Goal: Navigation & Orientation: Find specific page/section

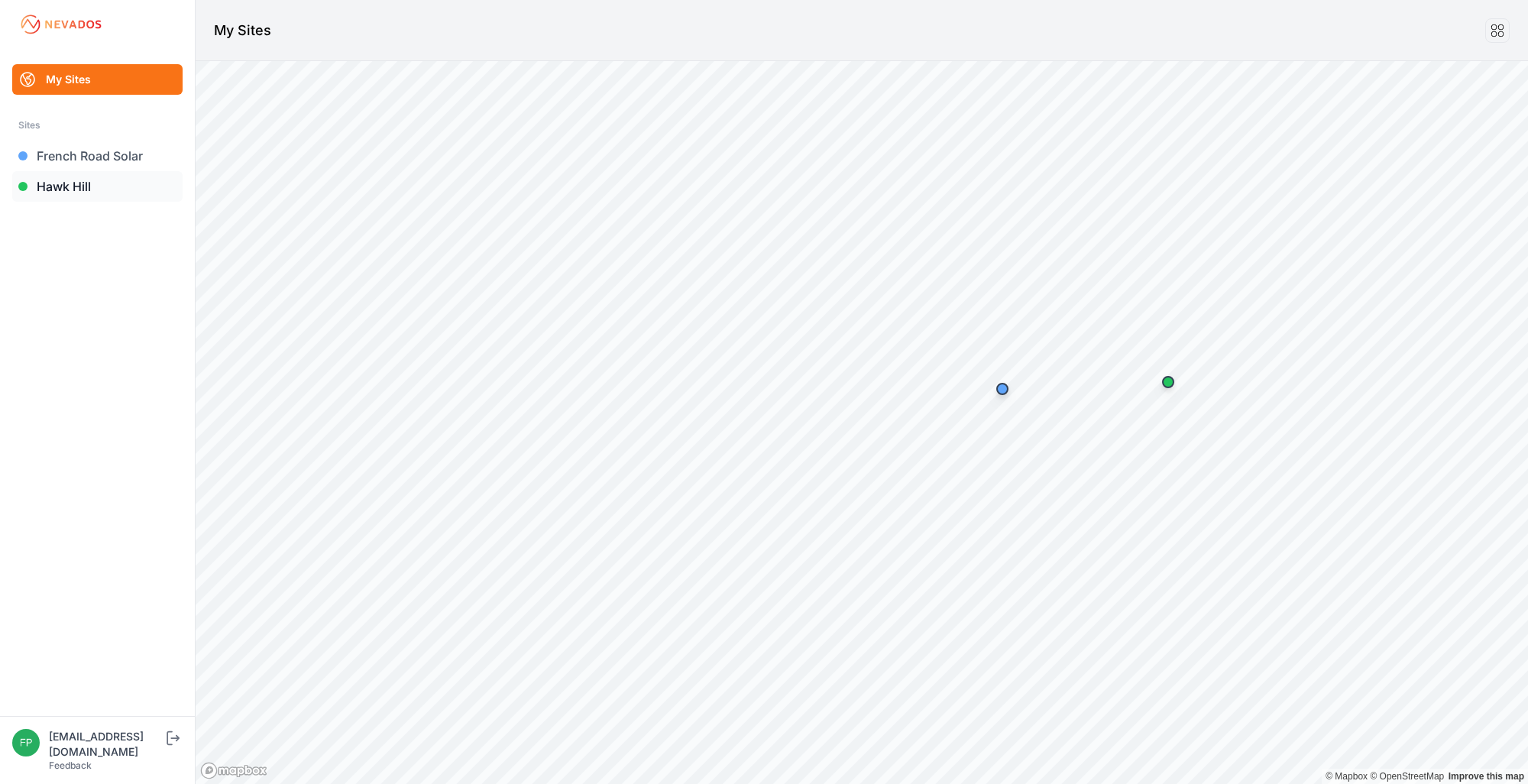
click at [72, 189] on link "Hawk Hill" at bounding box center [98, 187] width 171 height 31
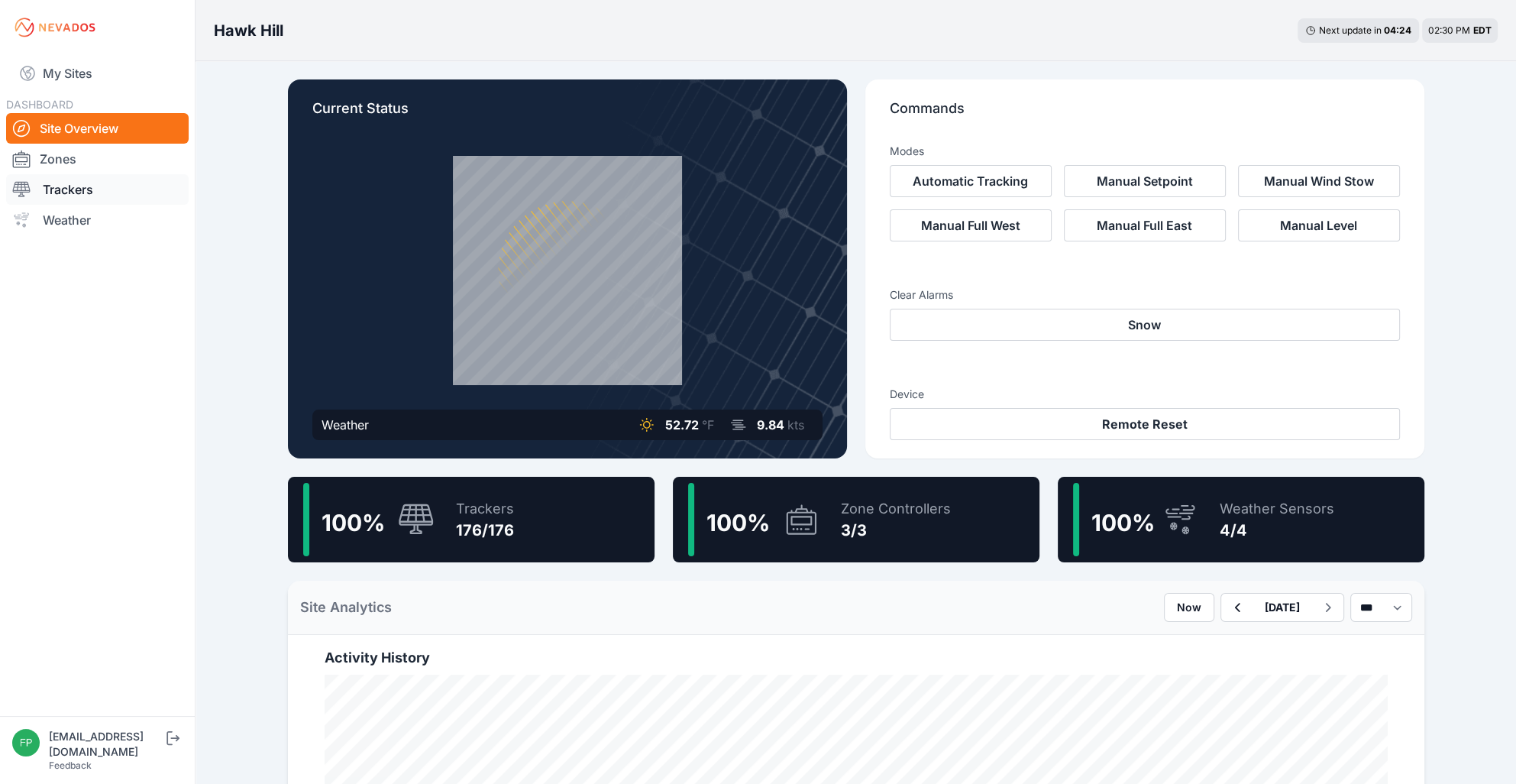
click at [53, 187] on link "Trackers" at bounding box center [98, 190] width 183 height 31
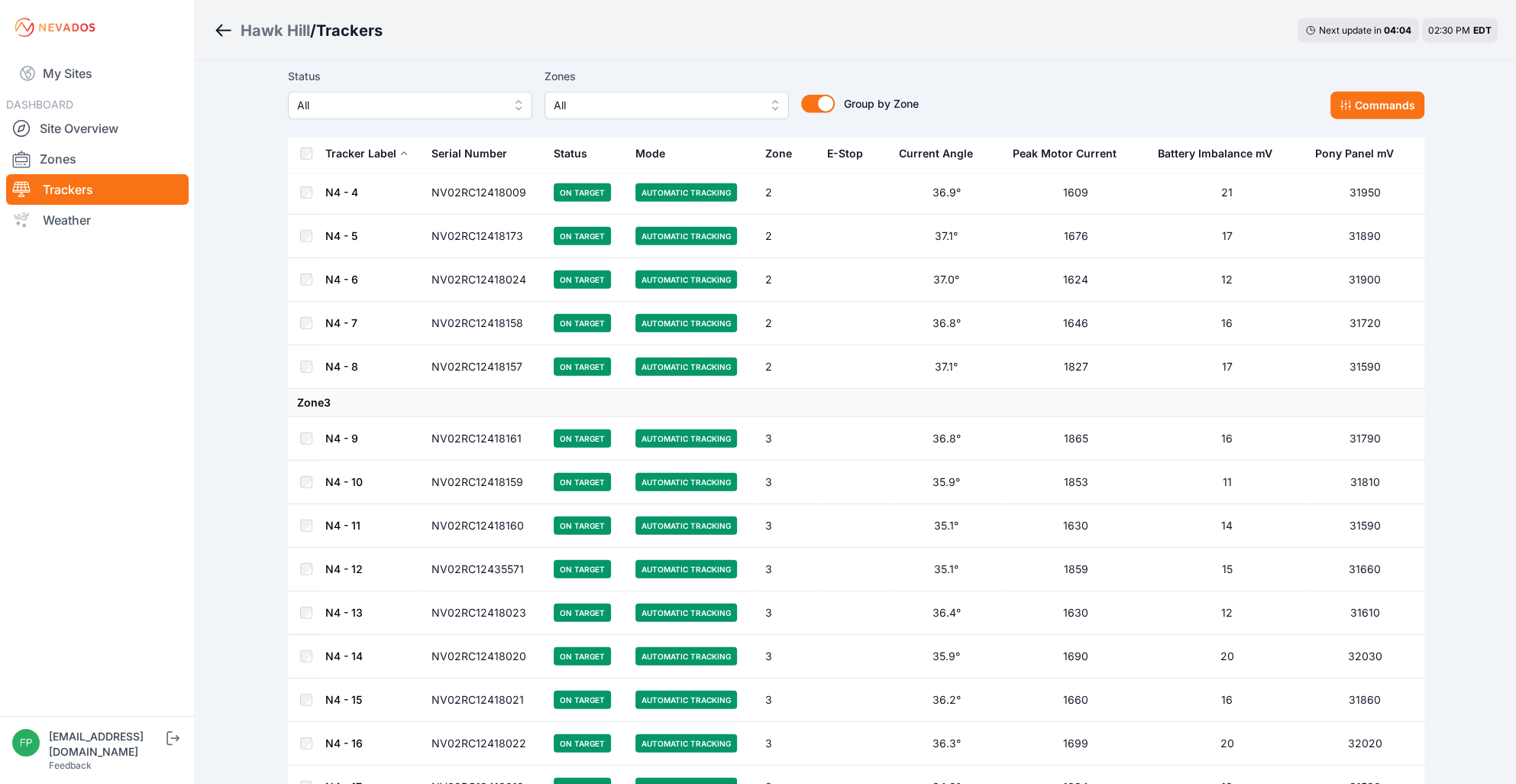
scroll to position [5347, 0]
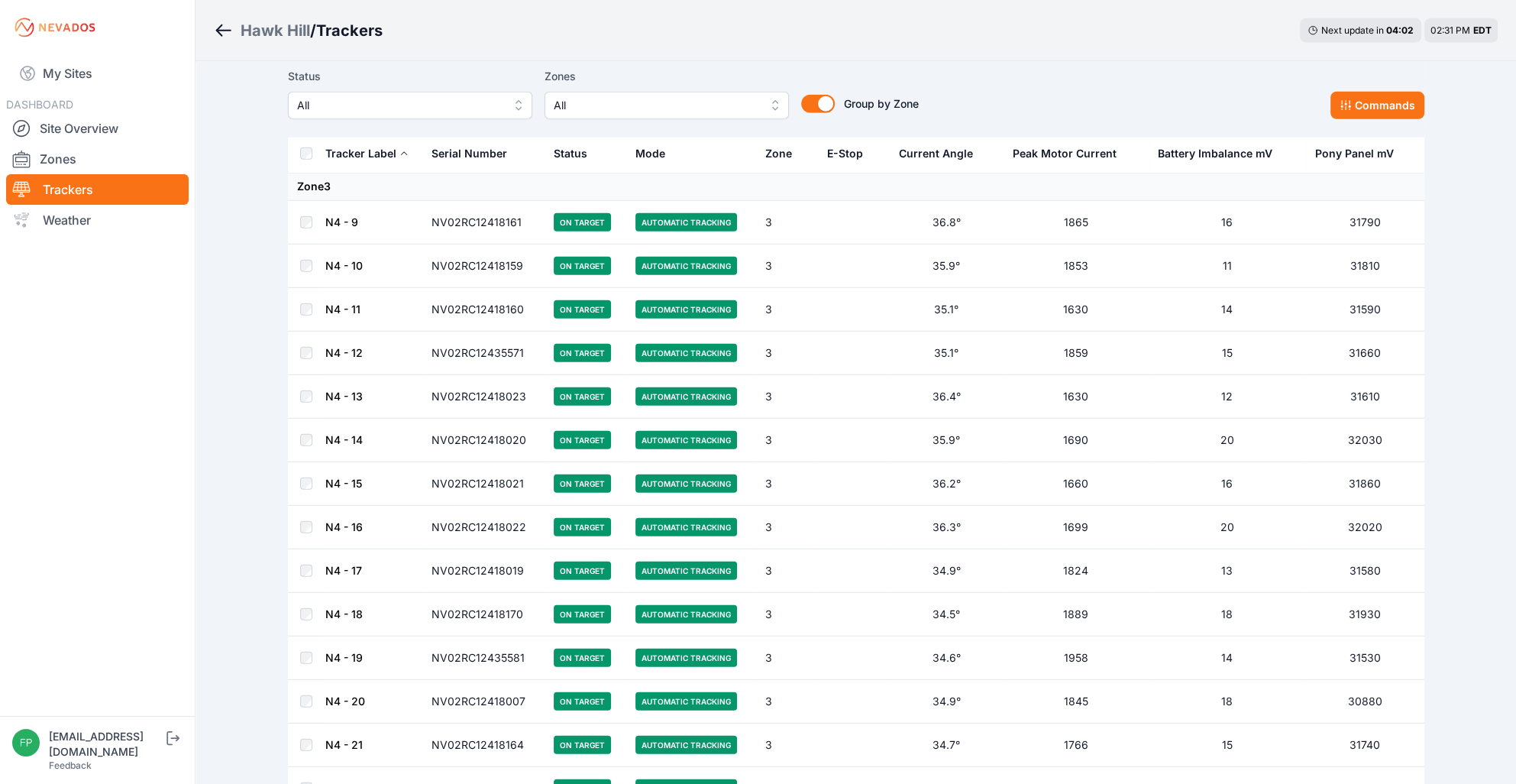
click at [327, 303] on link "N4 - 11" at bounding box center [343, 309] width 35 height 13
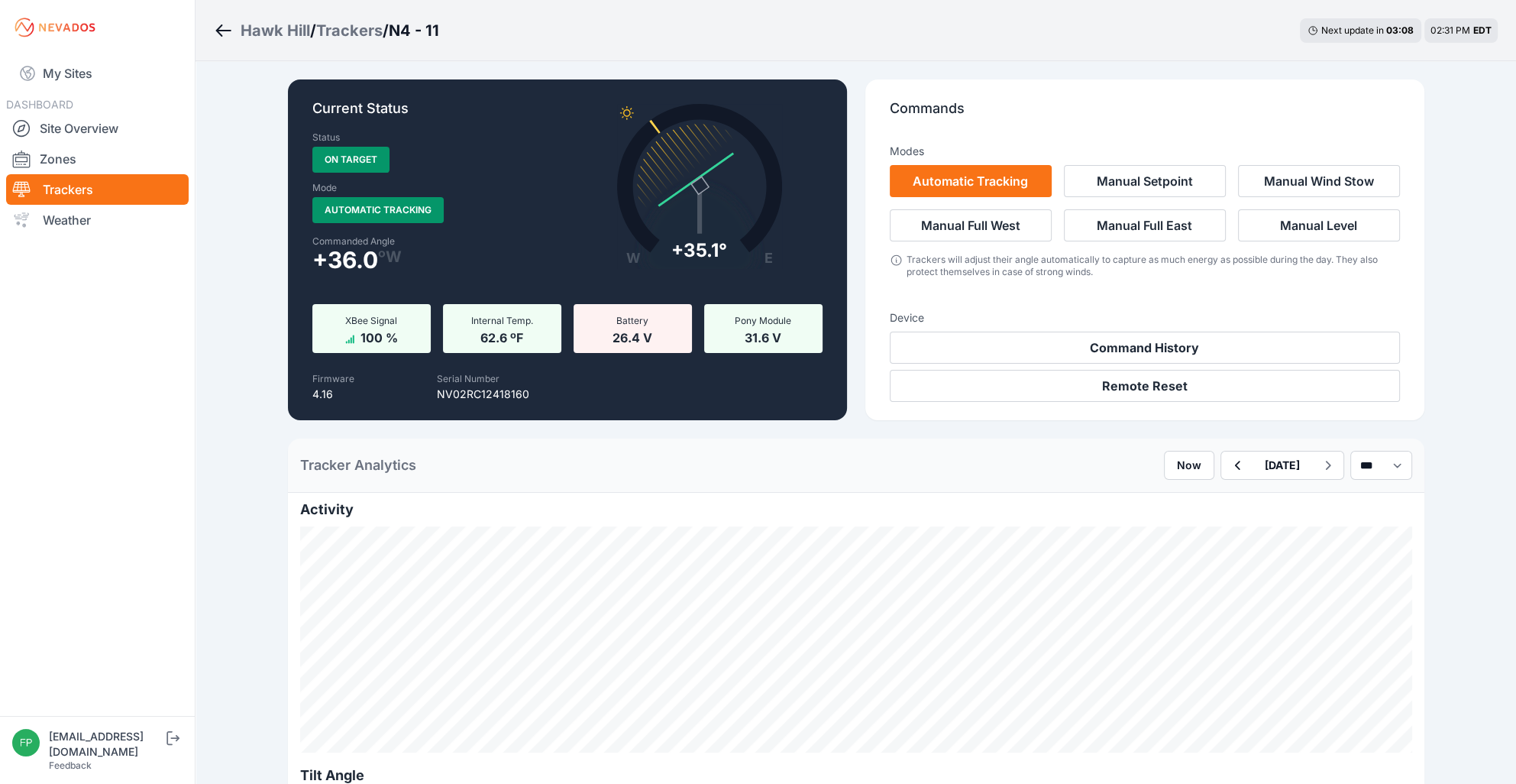
click at [184, 517] on nav "My Sites DASHBOARD Site Overview Zones Trackers Weather" at bounding box center [98, 379] width 195 height 649
